Goal: Find specific page/section: Find specific page/section

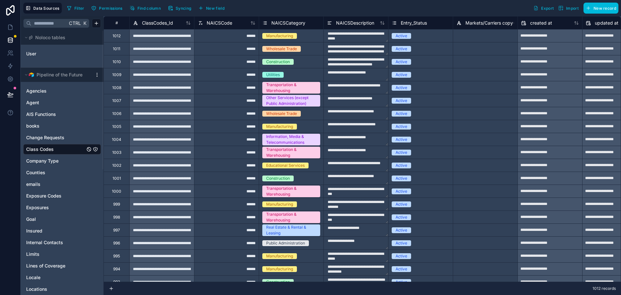
click at [15, 12] on icon at bounding box center [10, 10] width 13 height 10
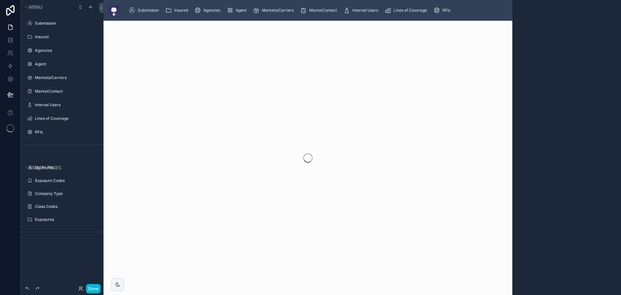
scroll to position [18, 0]
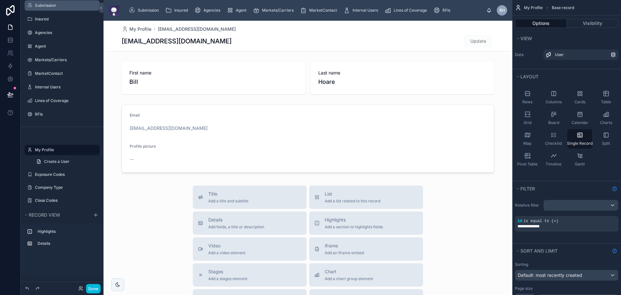
click at [46, 8] on div "Submission" at bounding box center [66, 5] width 63 height 5
click at [44, 5] on label "Submission" at bounding box center [65, 5] width 61 height 5
